Goal: Transaction & Acquisition: Purchase product/service

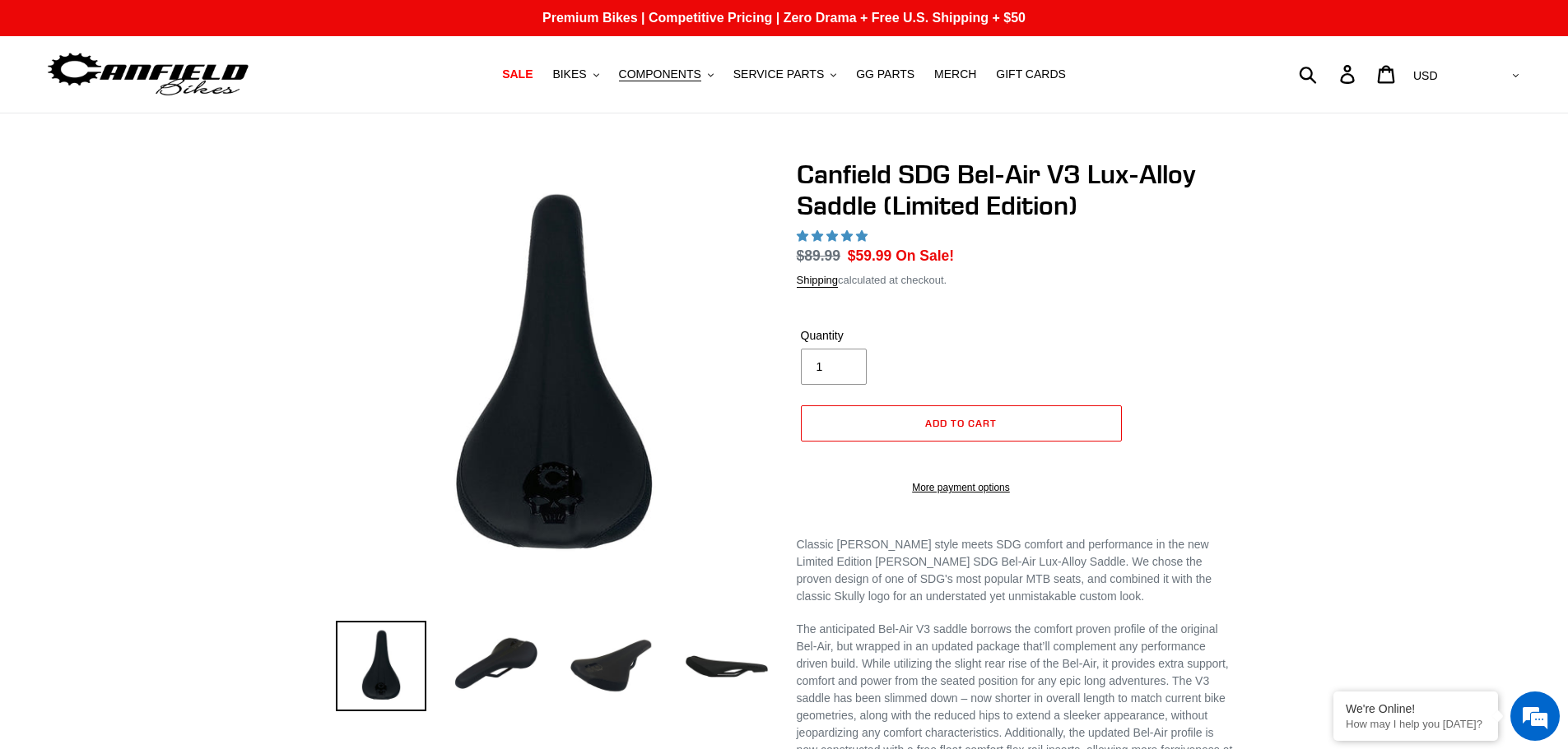
select select "highest-rating"
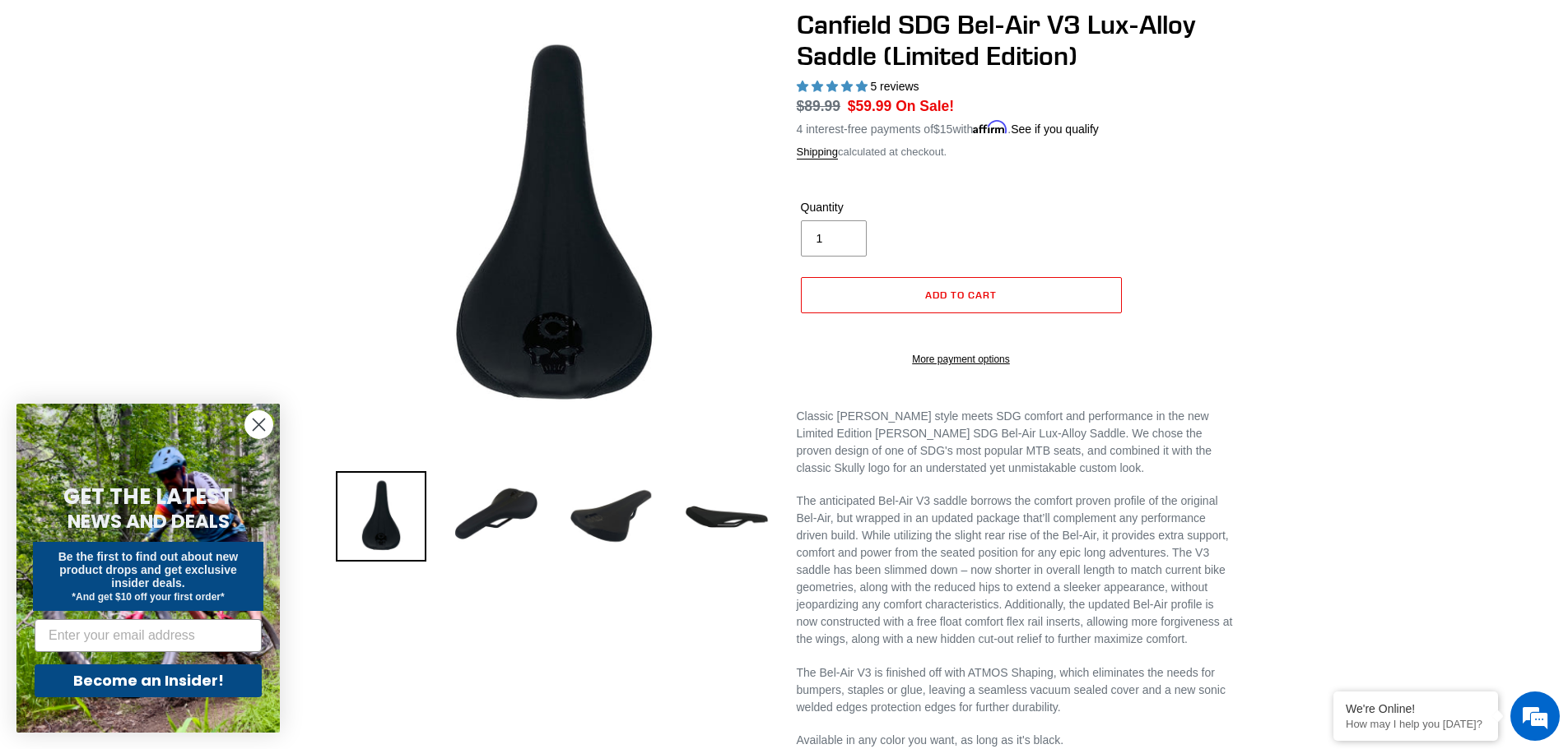
scroll to position [165, 0]
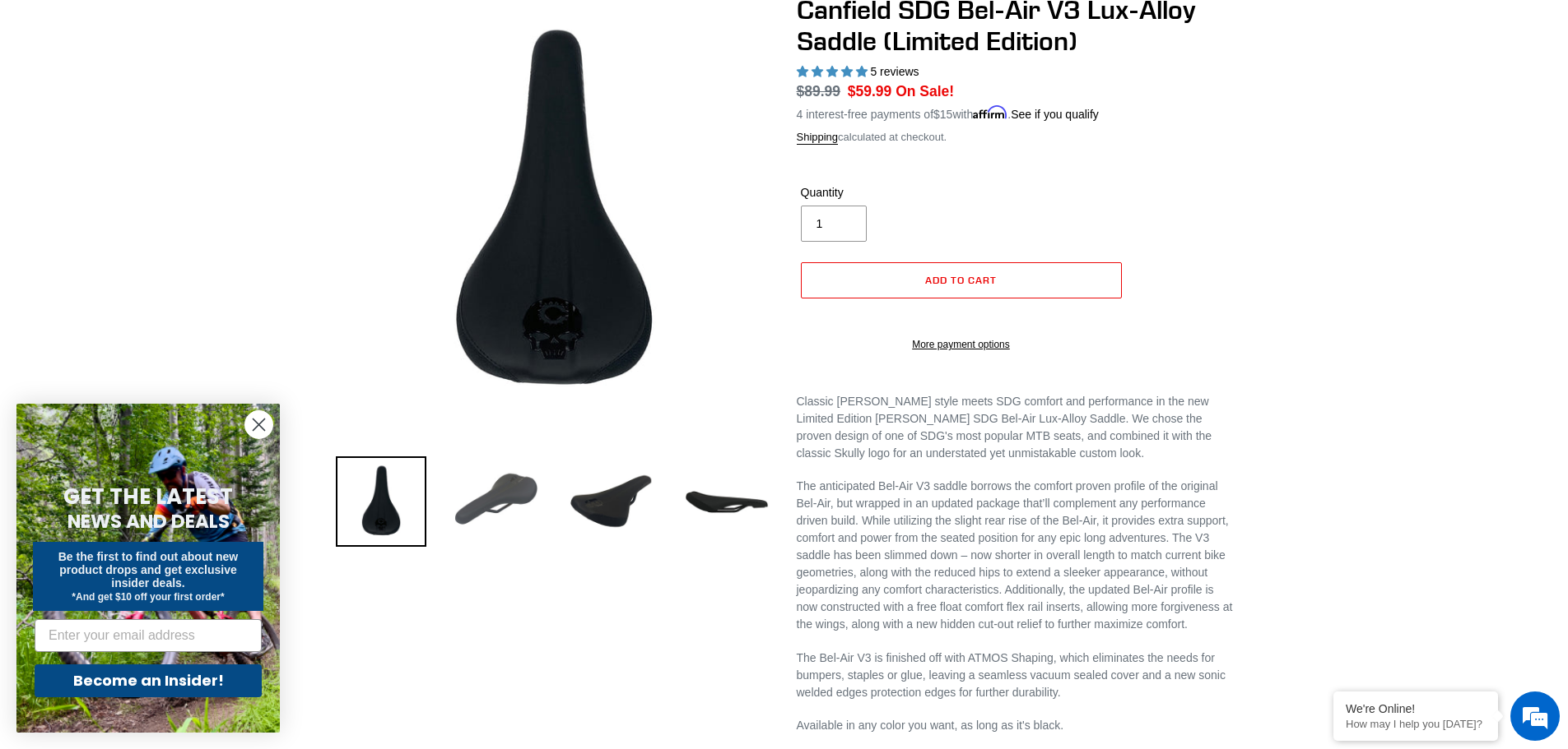
click at [507, 474] on img at bounding box center [496, 501] width 90 height 90
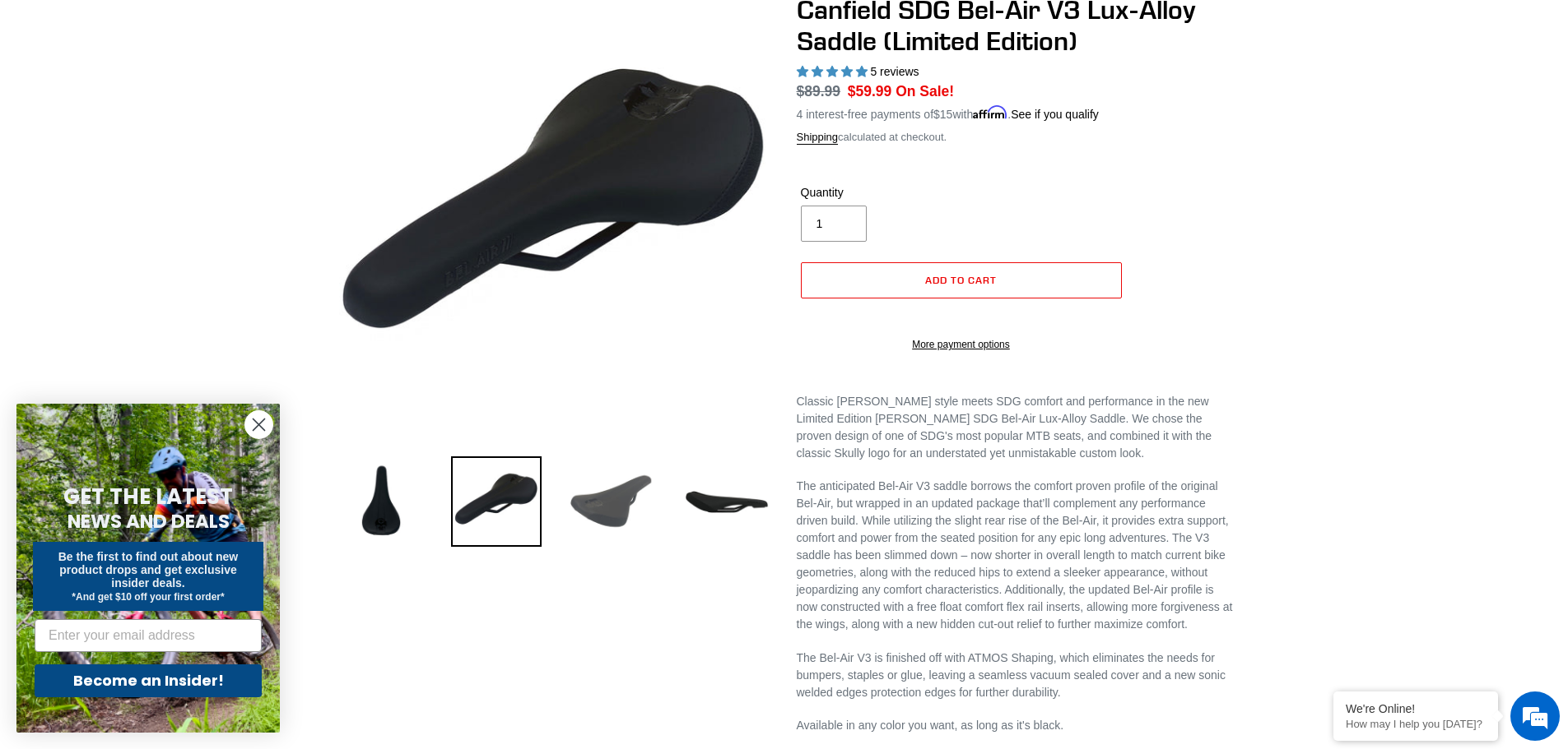
click at [613, 472] on img at bounding box center [611, 501] width 90 height 90
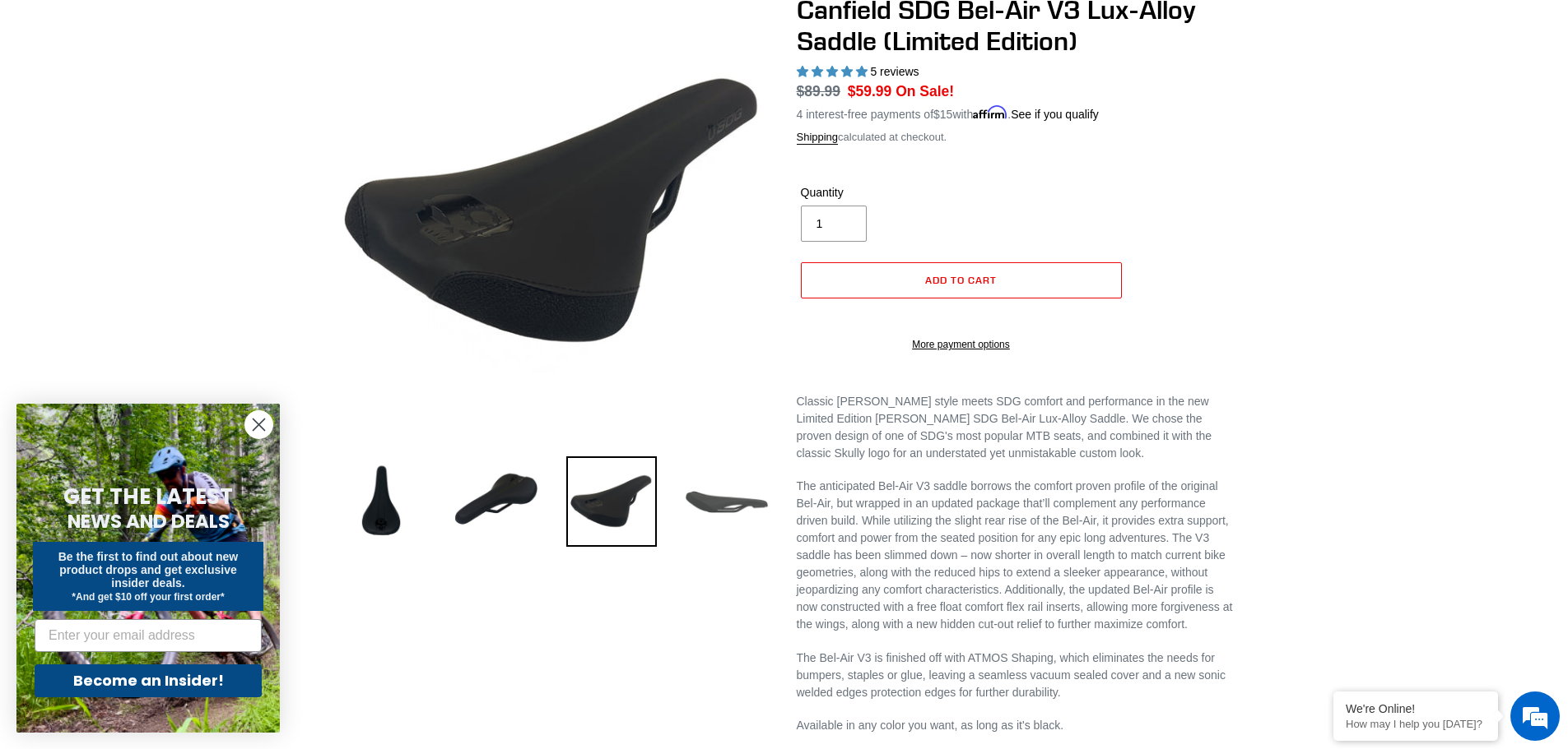
click at [740, 503] on img at bounding box center [726, 501] width 90 height 90
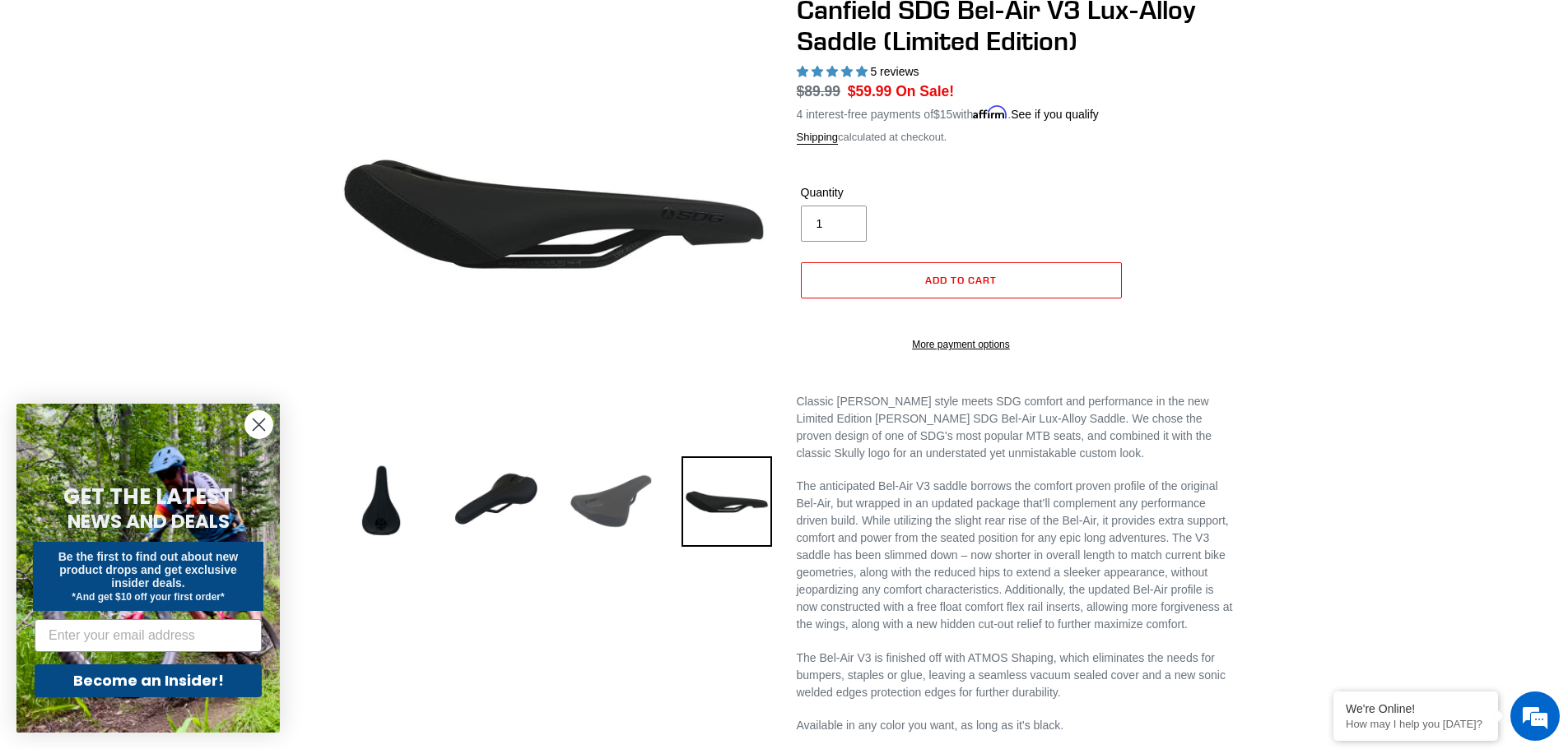
click at [625, 503] on img at bounding box center [611, 501] width 90 height 90
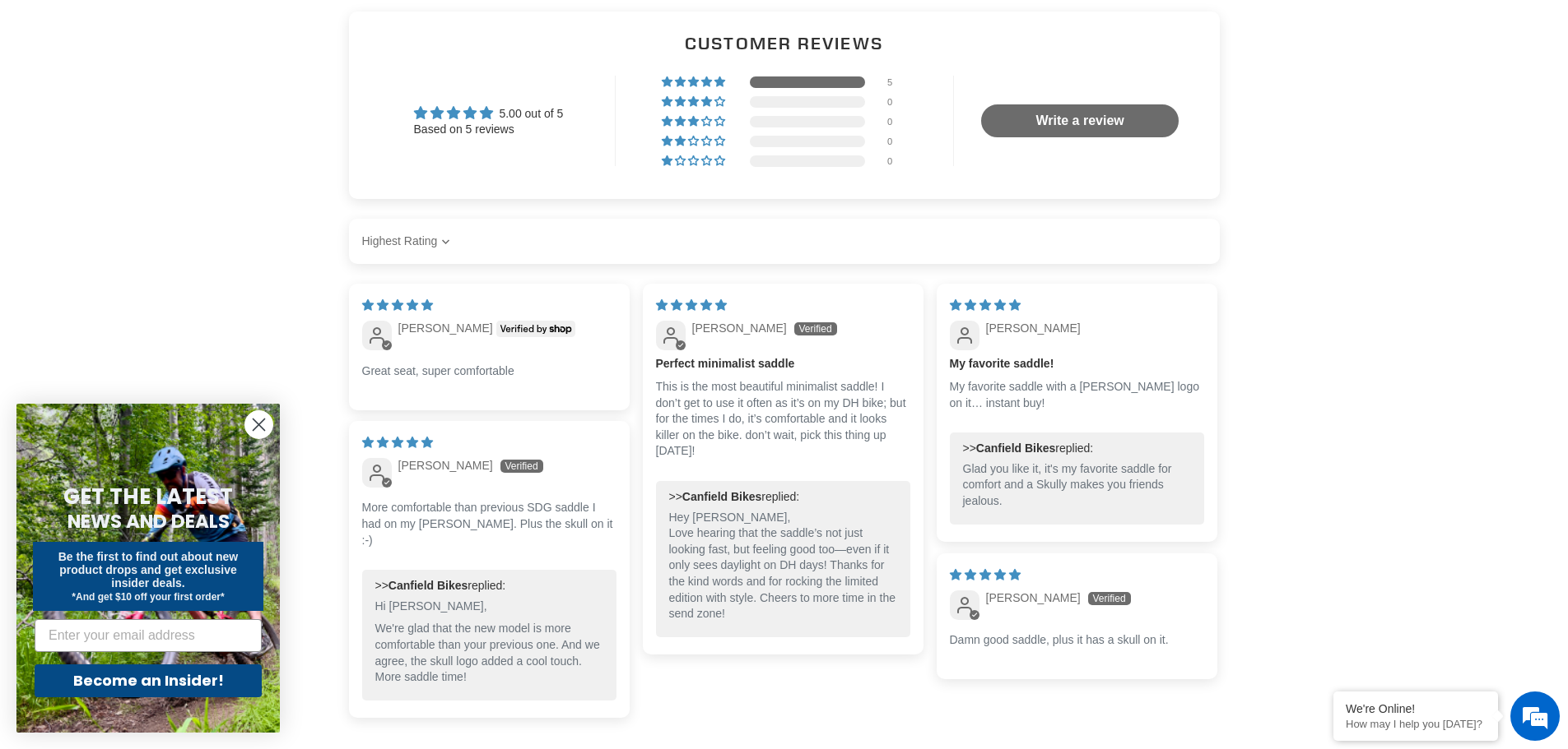
scroll to position [1069, 0]
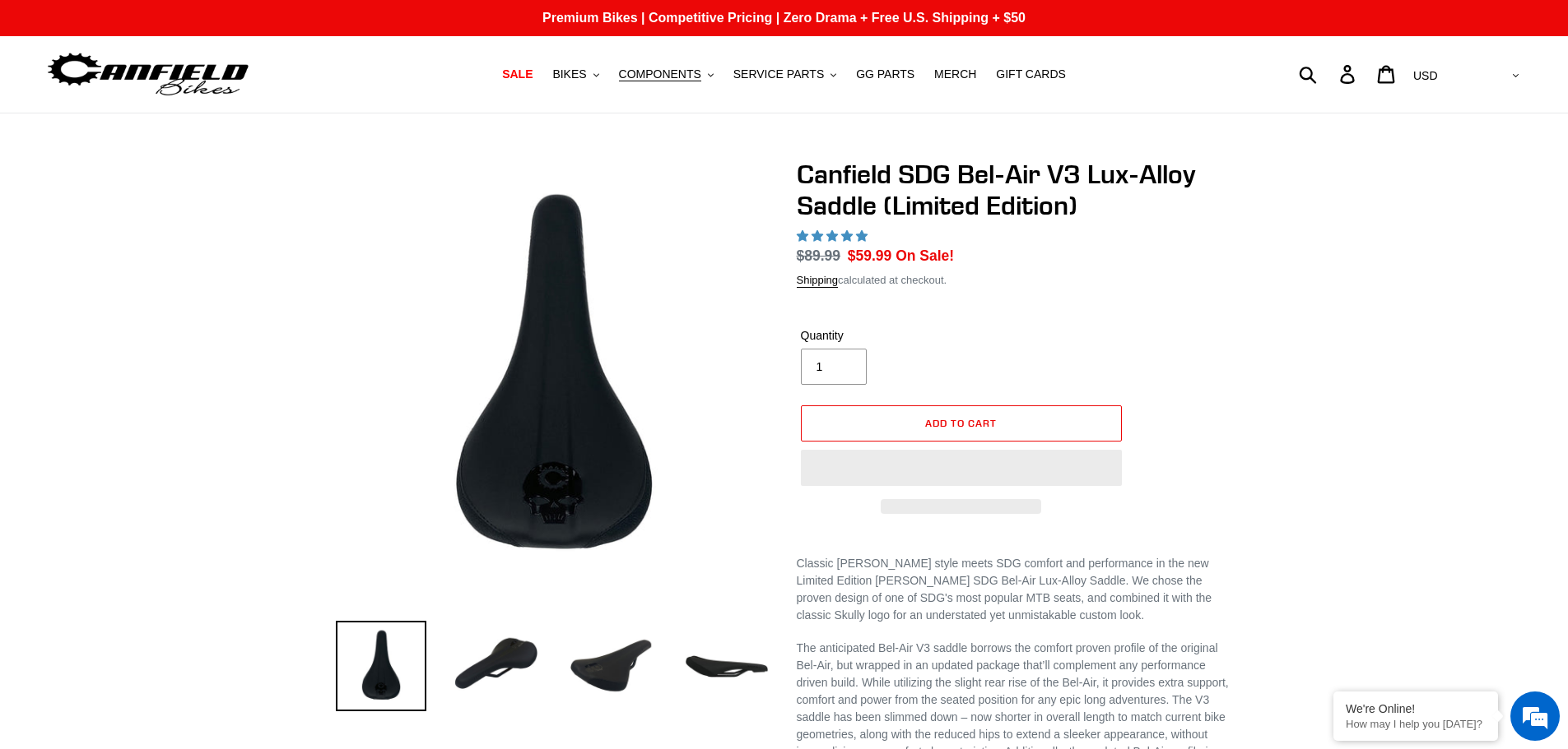
select select "highest-rating"
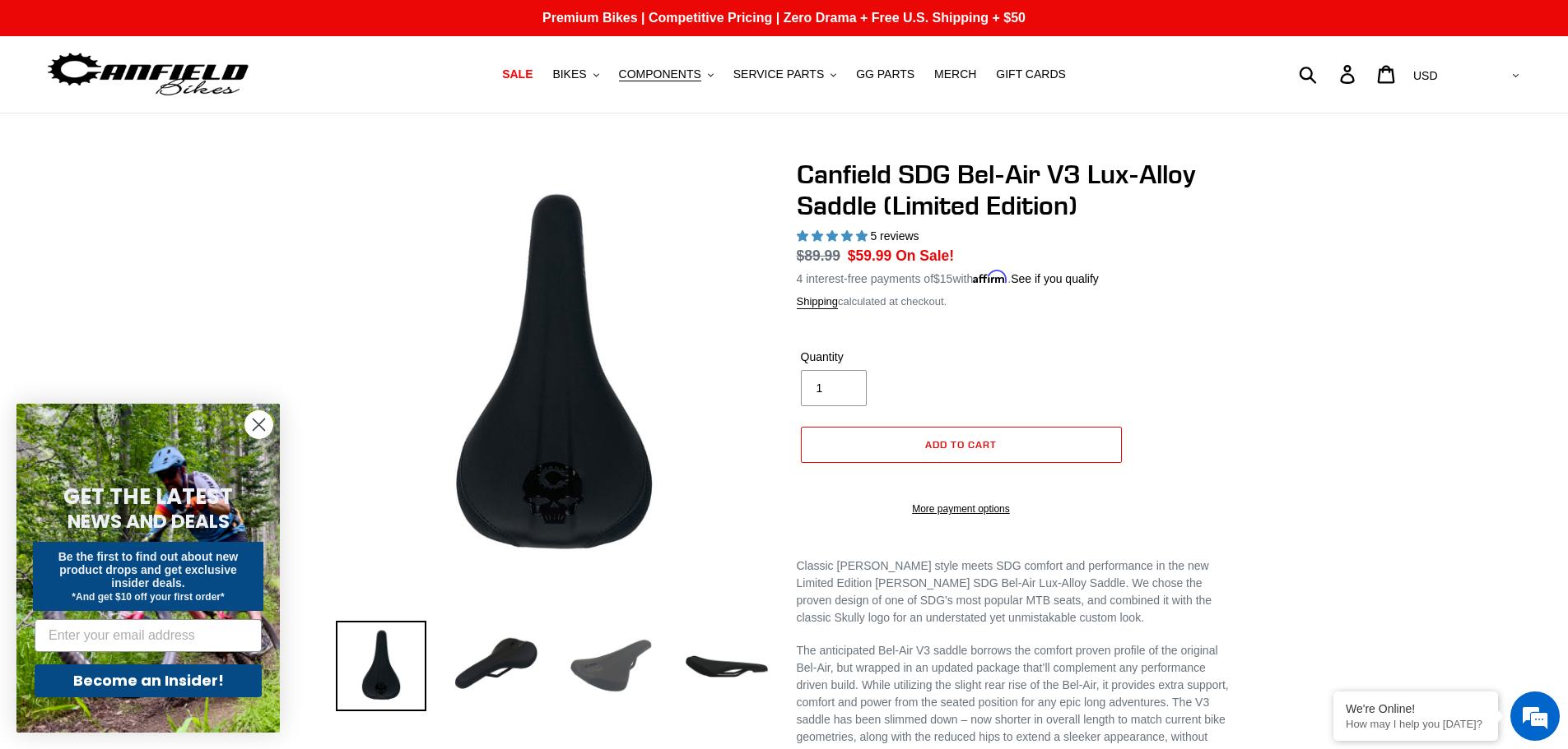
click at [615, 673] on img at bounding box center [611, 666] width 90 height 90
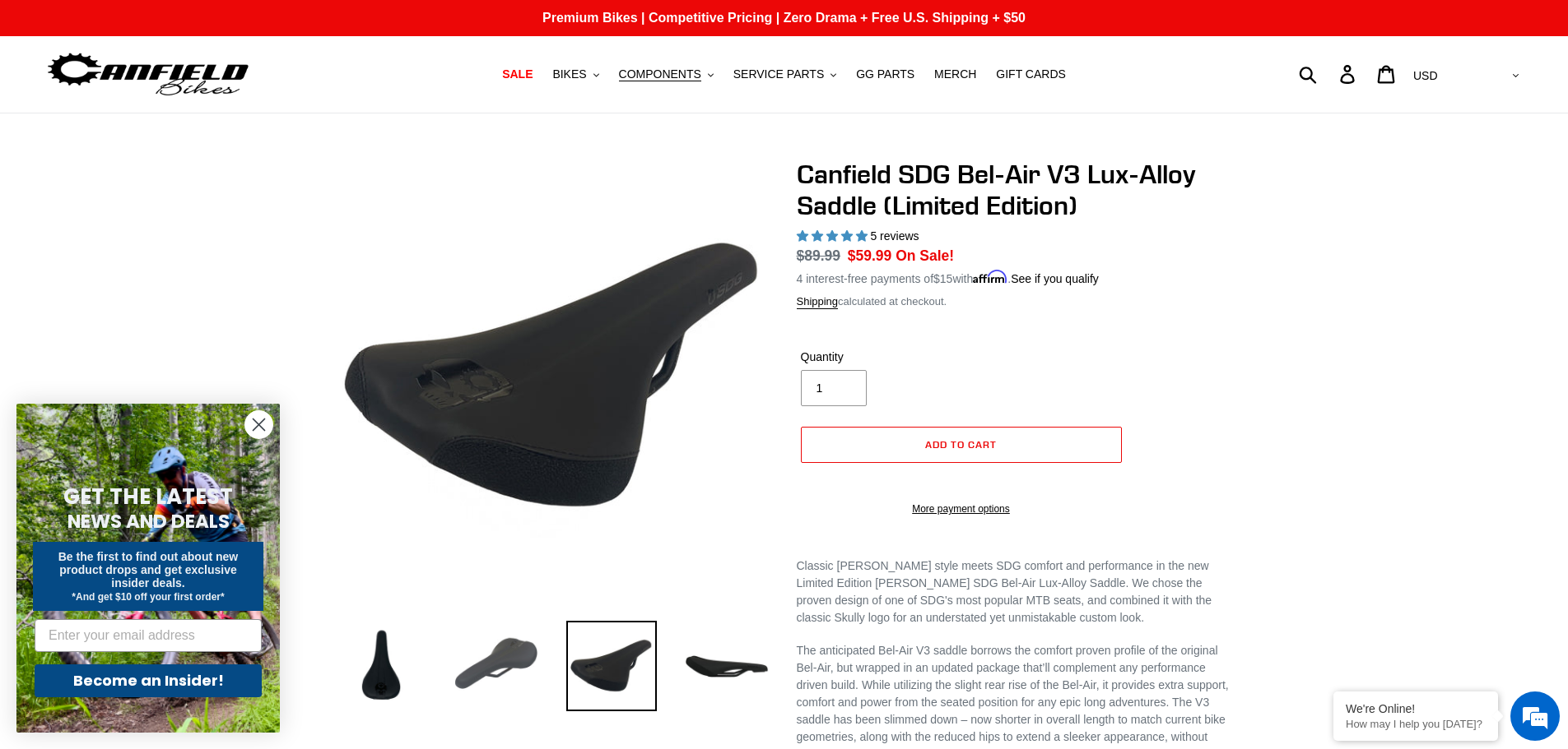
click at [496, 665] on img at bounding box center [496, 666] width 90 height 90
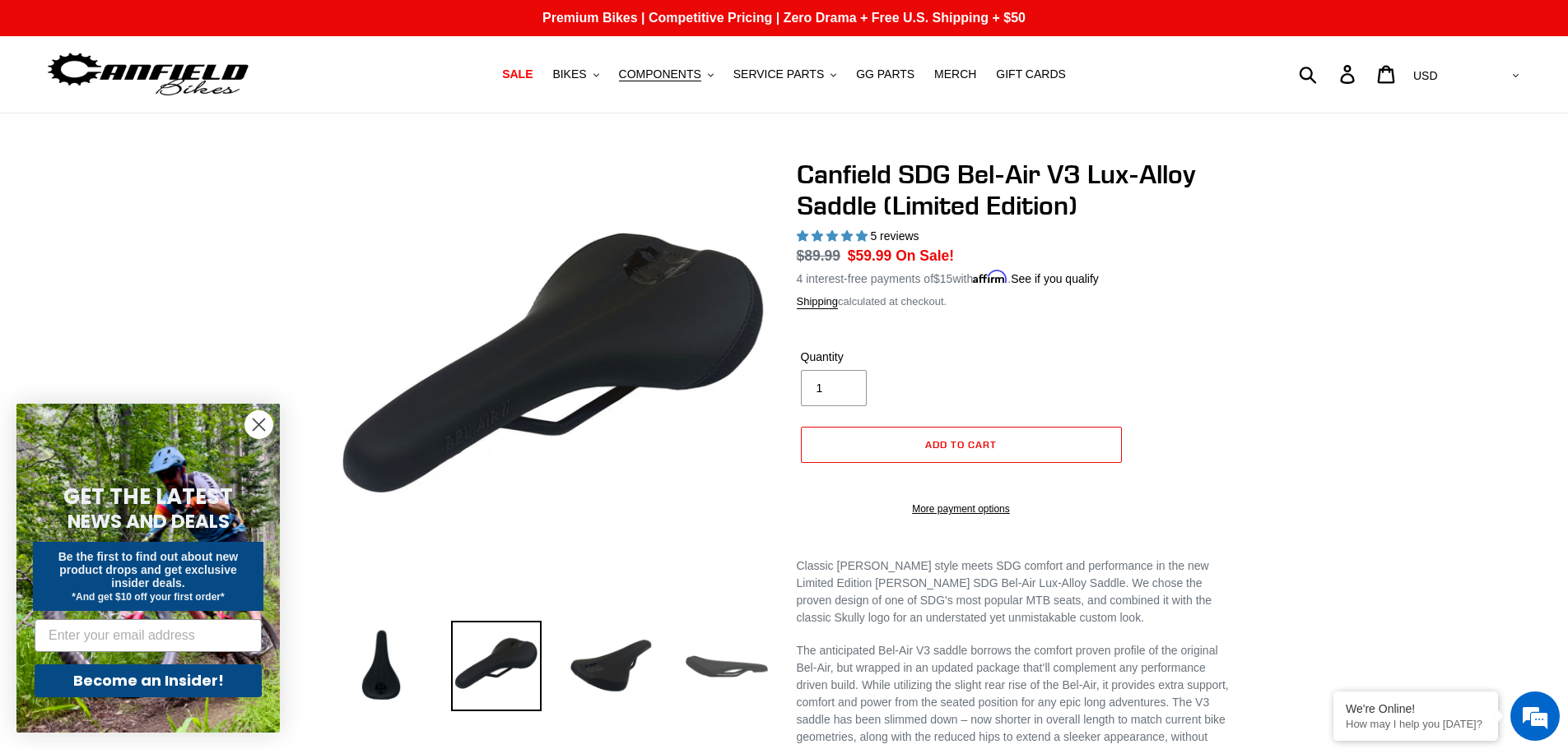
click at [729, 672] on img at bounding box center [726, 666] width 90 height 90
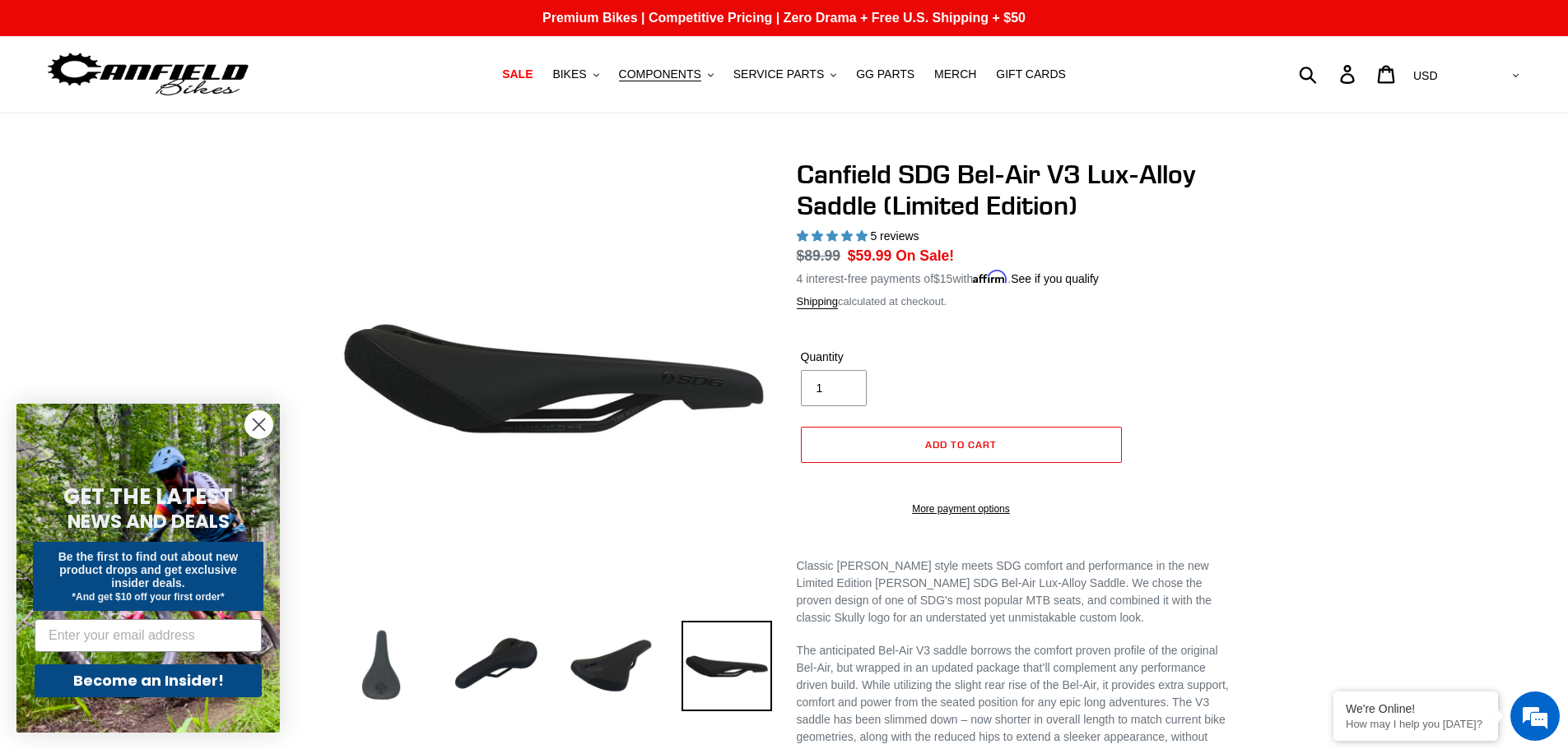
click at [410, 653] on img at bounding box center [380, 666] width 90 height 90
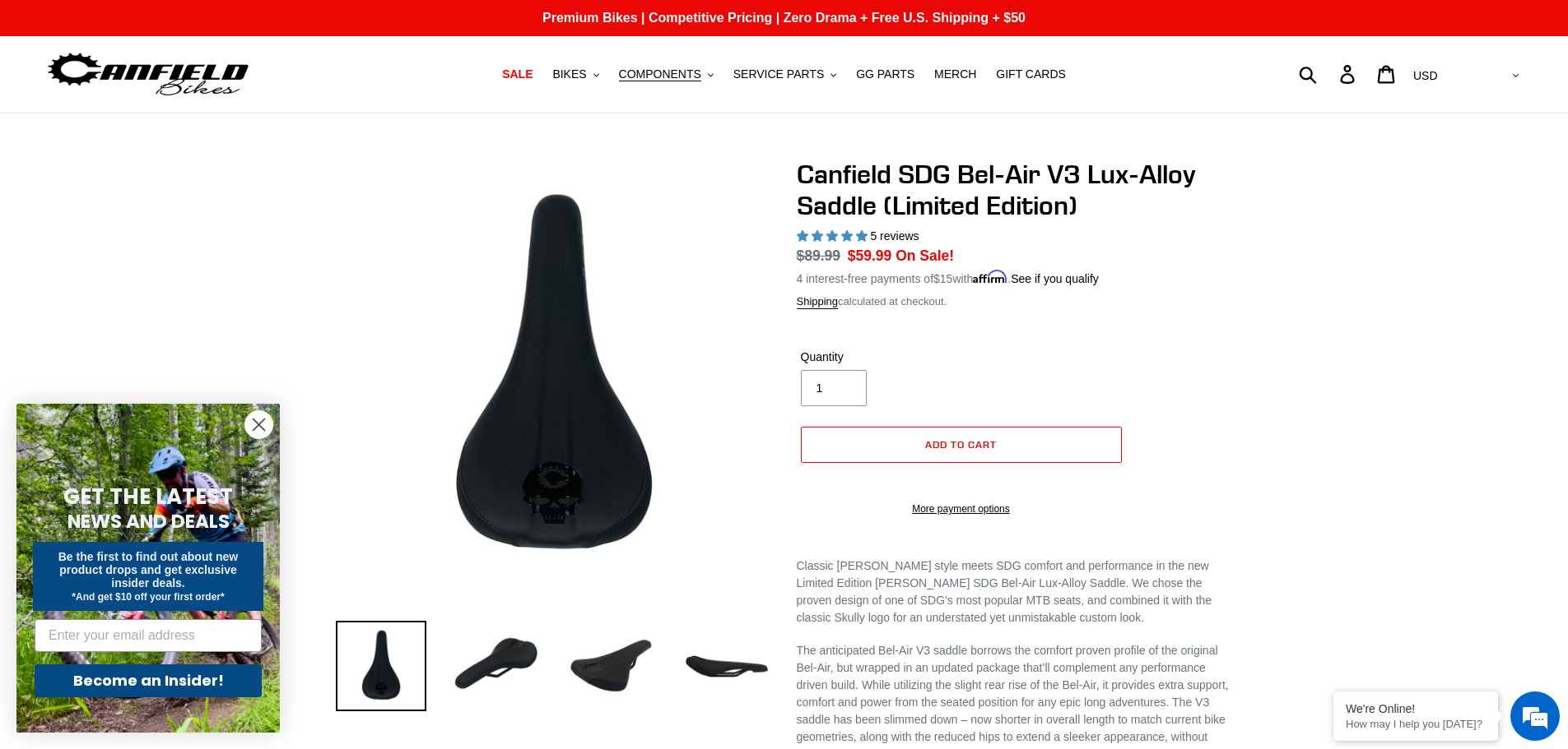
click at [895, 241] on span "5 reviews" at bounding box center [893, 237] width 49 height 13
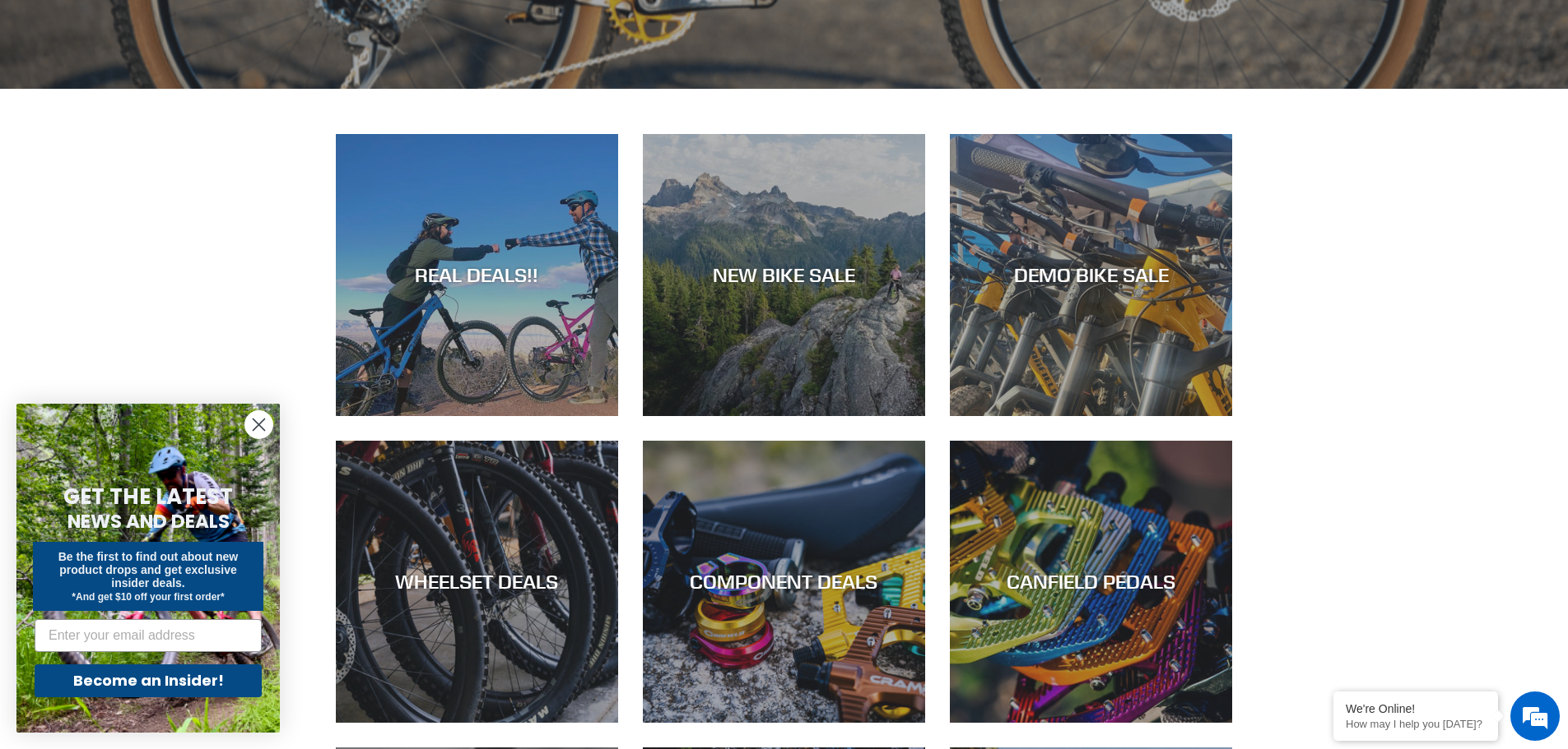
scroll to position [823, 0]
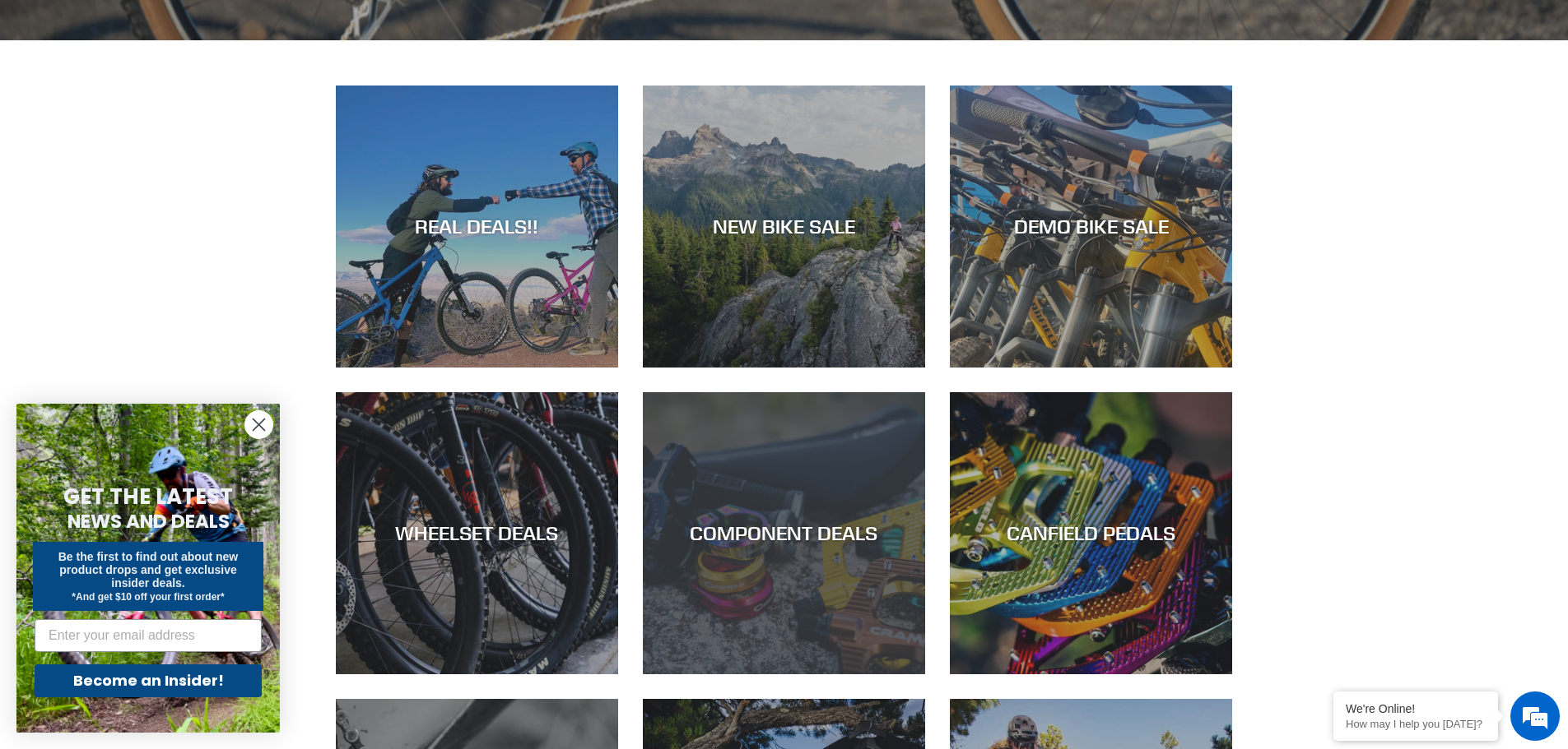
click at [806, 674] on div "COMPONENT DEALS" at bounding box center [784, 674] width 282 height 0
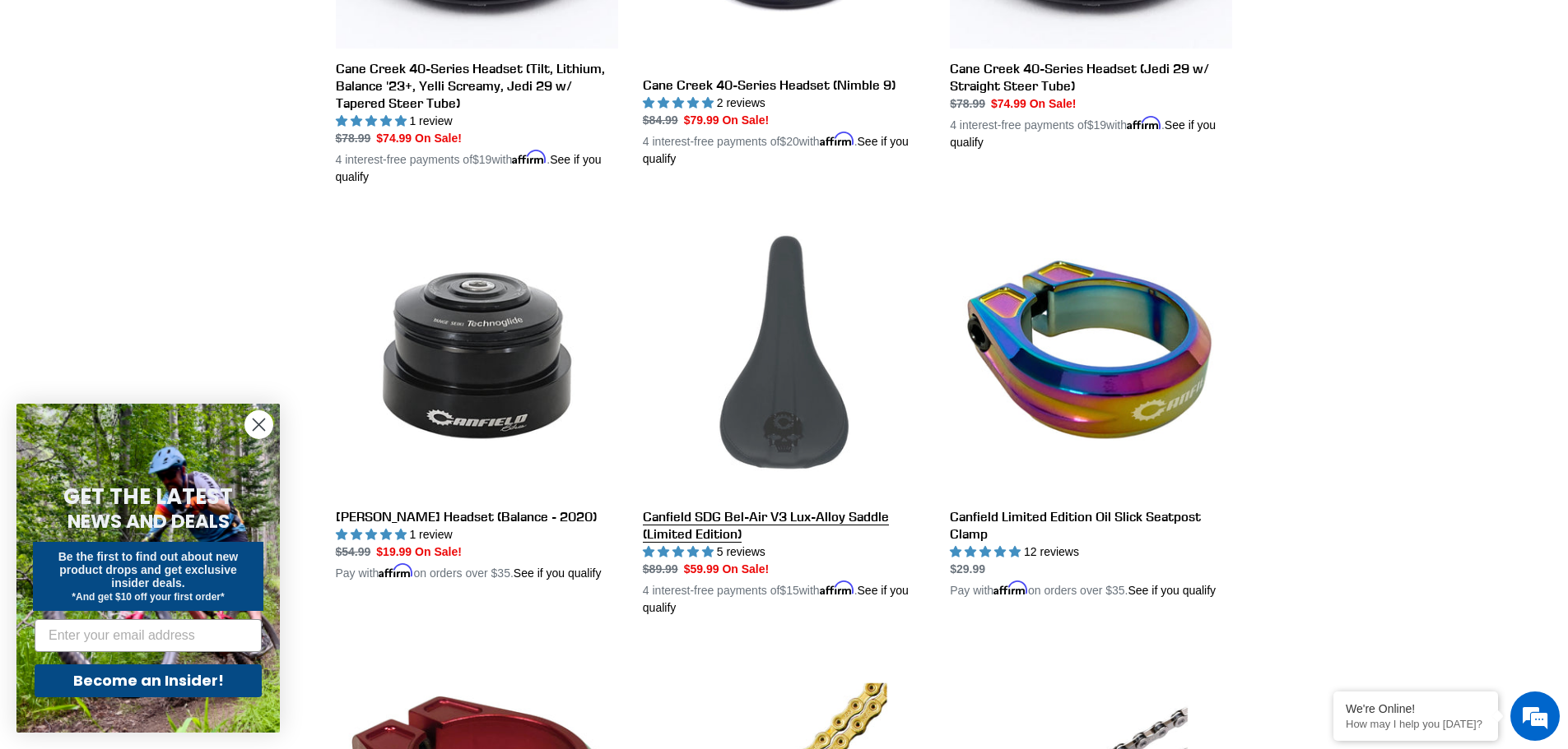
scroll to position [2385, 0]
